Goal: Task Accomplishment & Management: Manage account settings

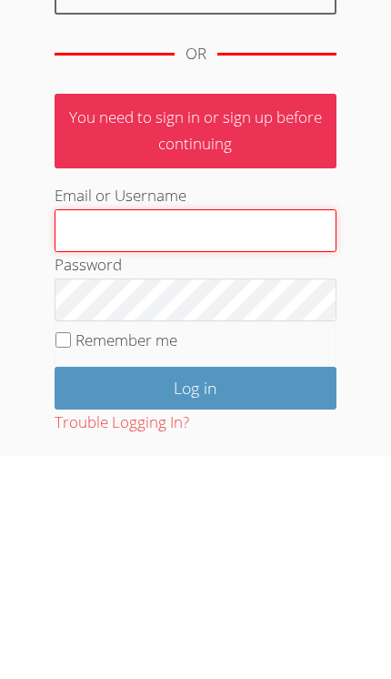
type input "[PERSON_NAME][EMAIL_ADDRESS][PERSON_NAME][DOMAIN_NAME]"
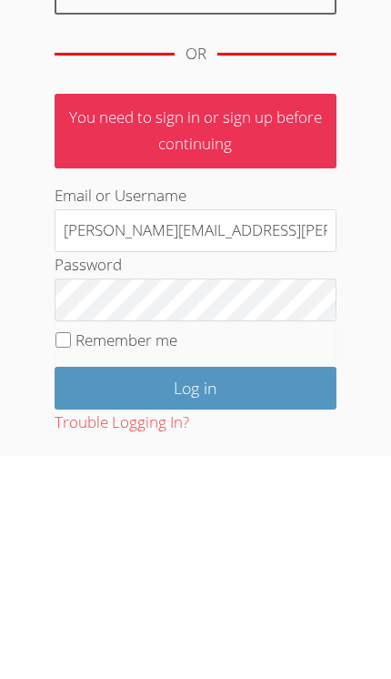
click at [195, 590] on input "Log in" at bounding box center [196, 611] width 282 height 43
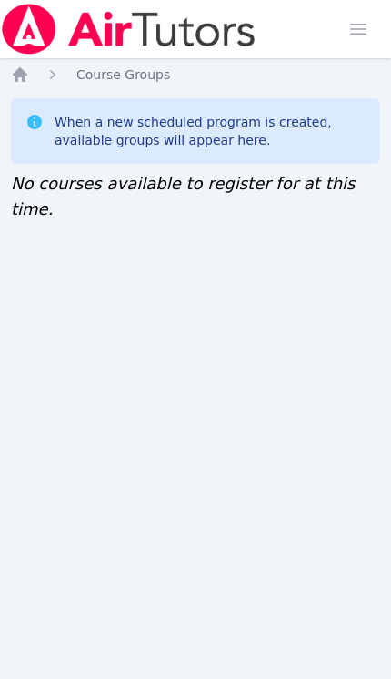
click at [23, 78] on icon "Breadcrumb" at bounding box center [20, 74] width 15 height 15
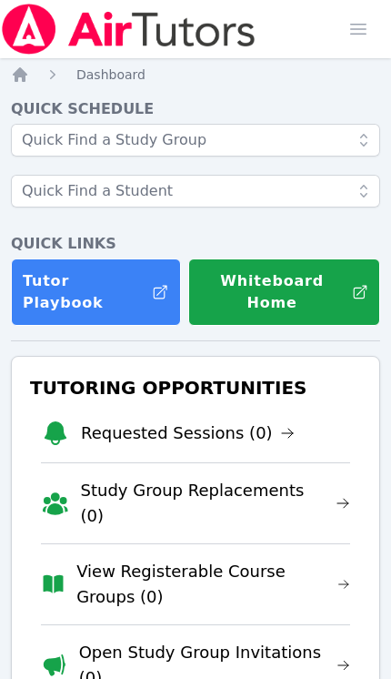
click at [291, 640] on link "Open Study Group Invitations (0)" at bounding box center [214, 665] width 271 height 51
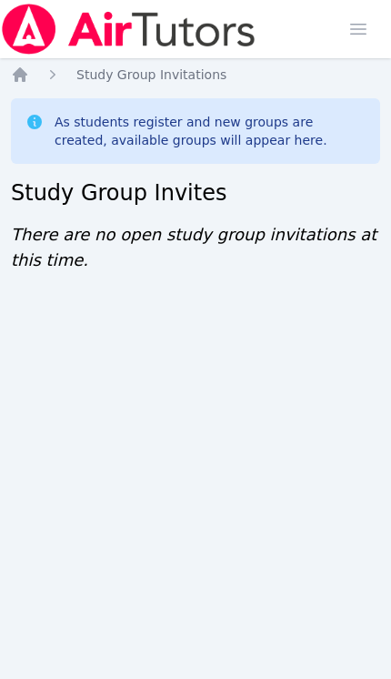
scroll to position [0, 7]
